Goal: Information Seeking & Learning: Learn about a topic

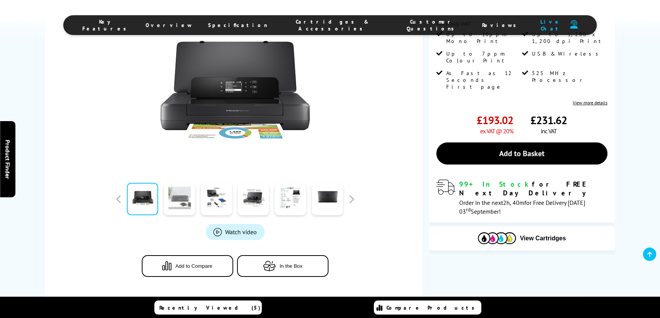
click at [181, 210] on link at bounding box center [179, 199] width 31 height 32
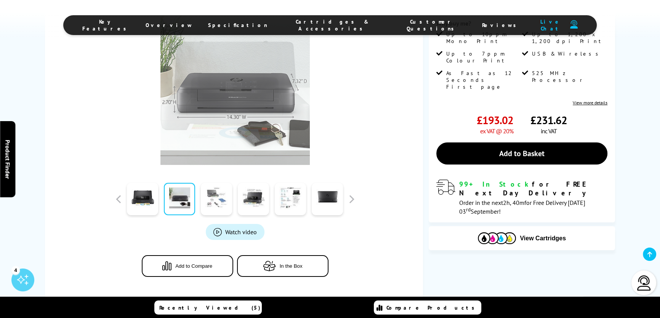
click at [206, 206] on link at bounding box center [216, 199] width 31 height 32
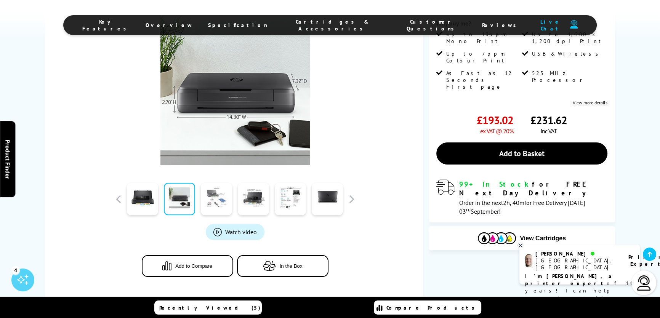
click at [216, 204] on link at bounding box center [216, 199] width 31 height 32
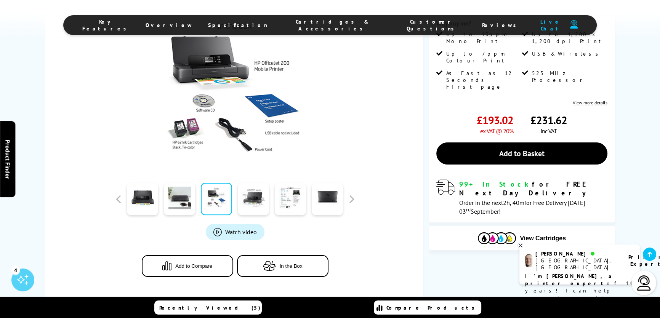
click at [248, 151] on img at bounding box center [234, 90] width 149 height 149
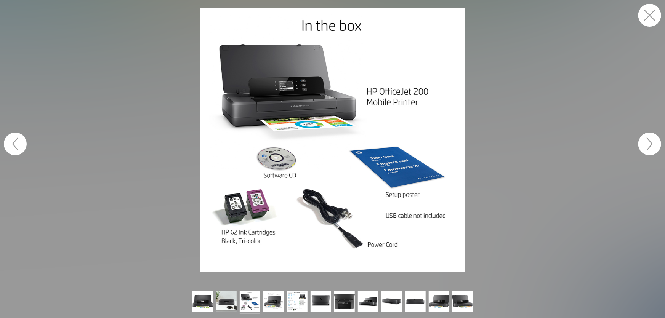
click at [358, 245] on img at bounding box center [332, 140] width 265 height 265
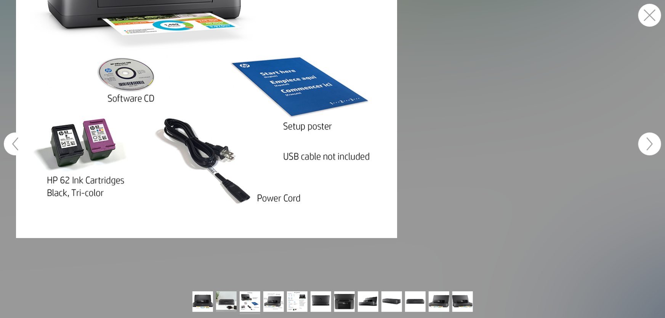
click at [244, 132] on figure at bounding box center [332, 144] width 665 height 288
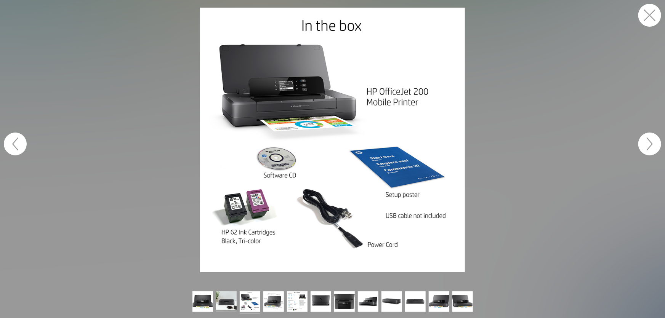
click at [648, 23] on button "button" at bounding box center [649, 15] width 23 height 23
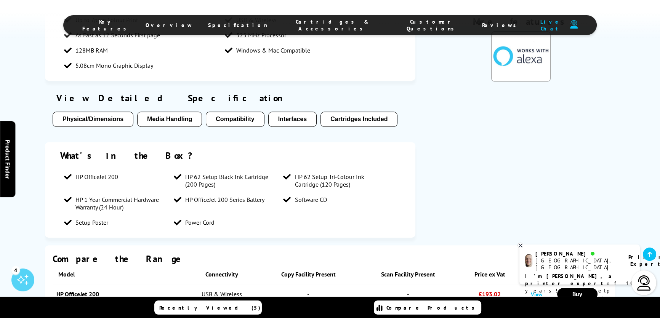
scroll to position [728, 0]
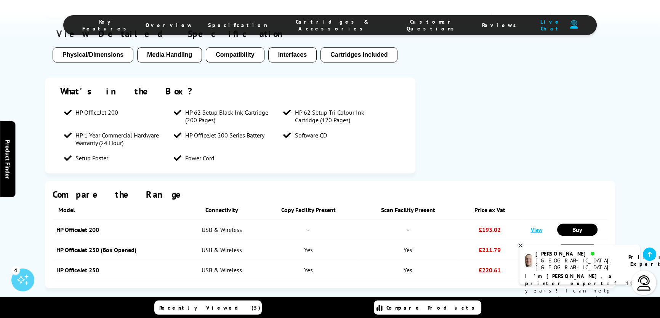
click at [263, 28] on span "Specification" at bounding box center [237, 25] width 59 height 7
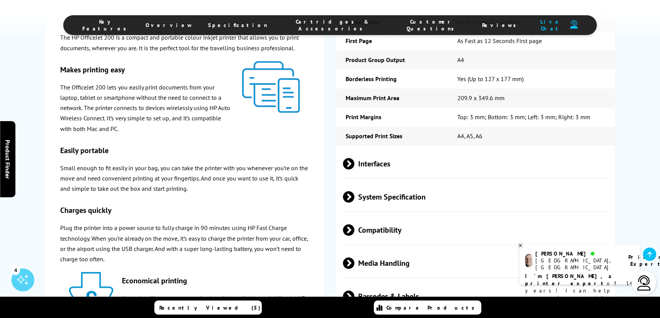
scroll to position [1202, 0]
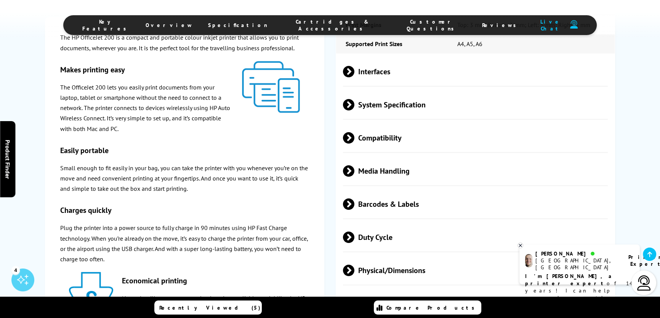
click at [396, 86] on span "Interfaces" at bounding box center [475, 71] width 265 height 29
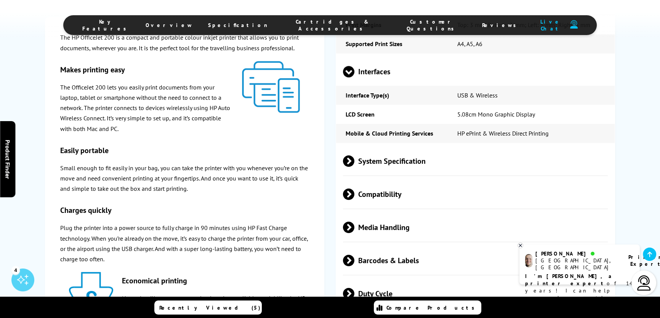
drag, startPoint x: 396, startPoint y: 83, endPoint x: 400, endPoint y: 106, distance: 23.2
click at [397, 83] on span "Interfaces" at bounding box center [475, 71] width 265 height 29
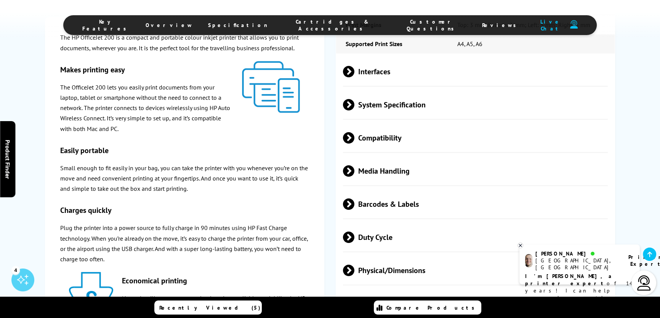
click at [409, 113] on span "System Specification" at bounding box center [475, 104] width 265 height 29
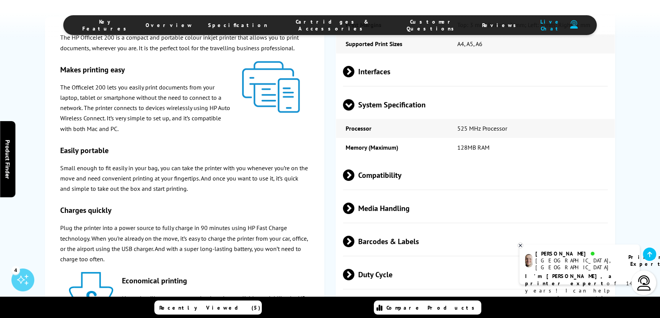
click at [411, 111] on span "System Specification" at bounding box center [475, 104] width 265 height 29
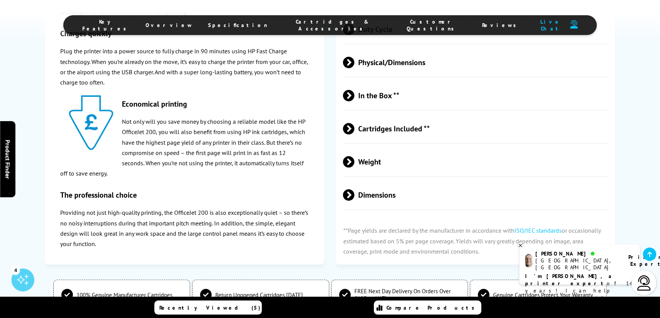
scroll to position [1306, 0]
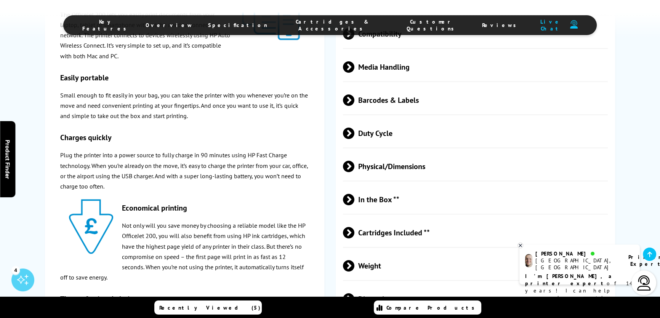
click at [404, 147] on span "Duty Cycle" at bounding box center [475, 133] width 265 height 29
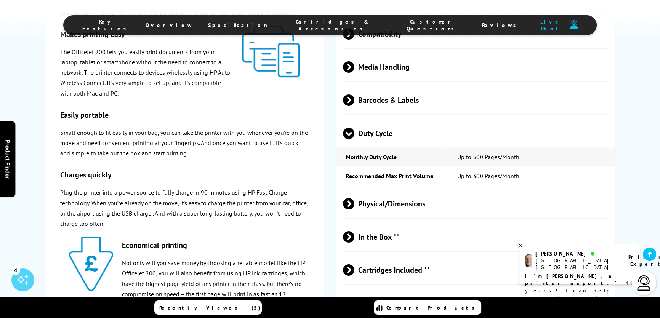
click at [406, 137] on span "Duty Cycle" at bounding box center [475, 133] width 265 height 29
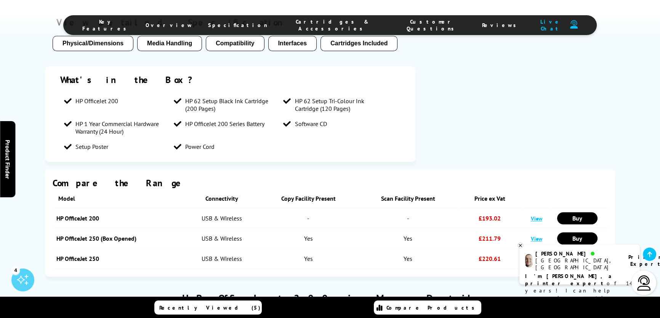
scroll to position [751, 0]
